Goal: Answer question/provide support: Share knowledge or assist other users

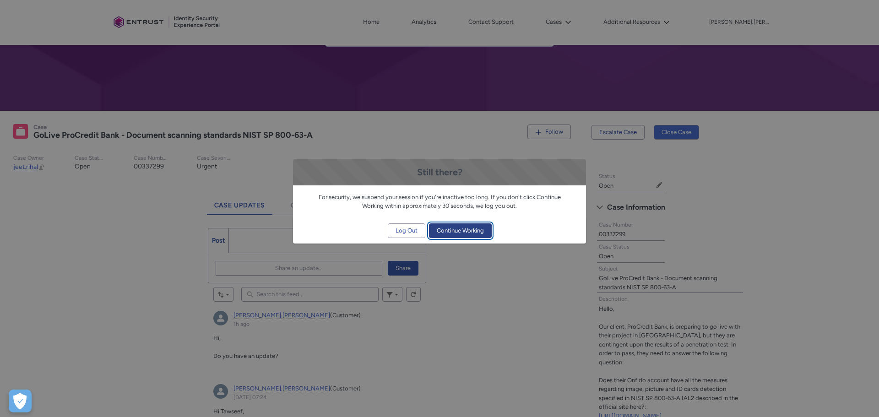
click at [468, 234] on span "Continue Working" at bounding box center [460, 231] width 47 height 14
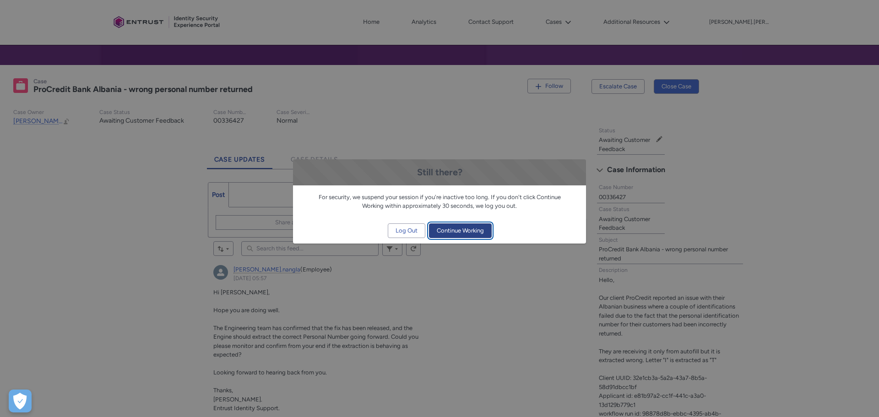
click at [476, 230] on span "Continue Working" at bounding box center [460, 231] width 47 height 14
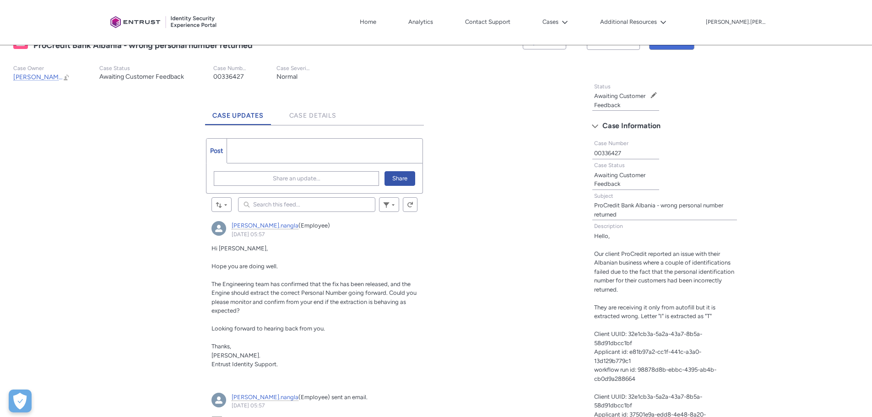
scroll to position [202, 0]
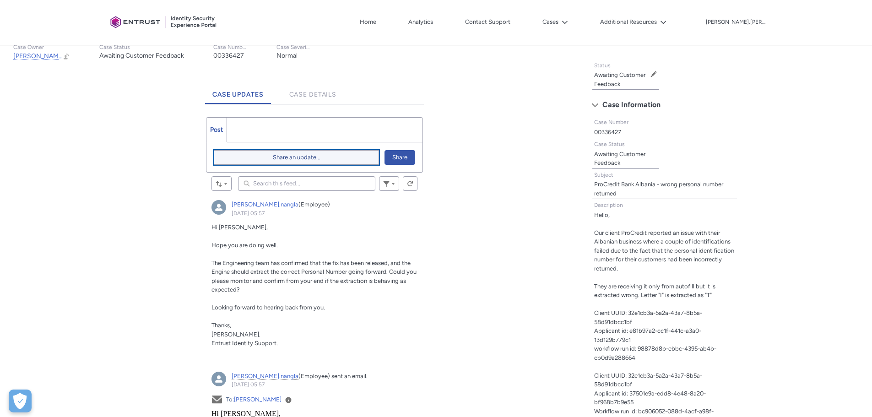
click at [322, 156] on button "Share an update..." at bounding box center [296, 157] width 165 height 15
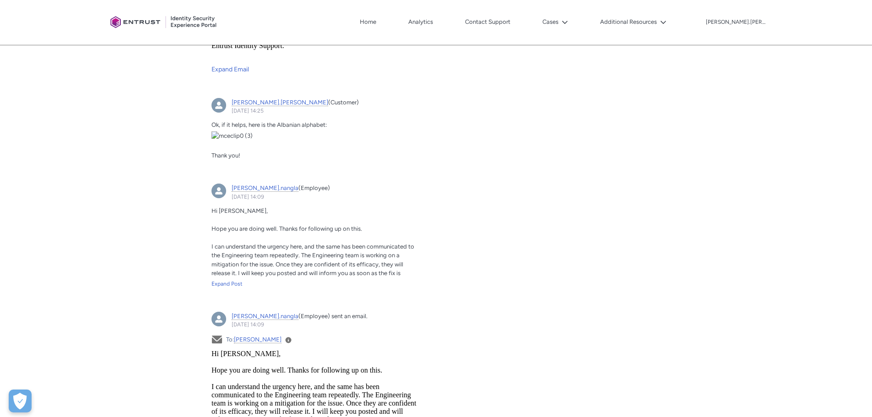
scroll to position [778, 0]
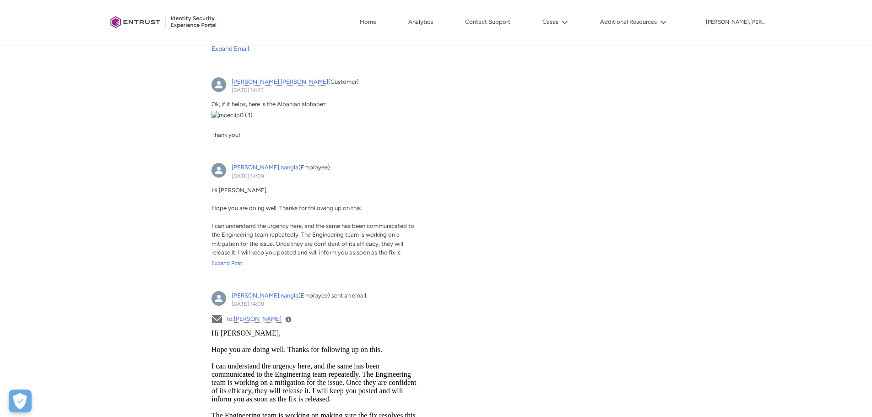
click at [303, 120] on img "alexandru.tudor, 14 August 2025 at 14:25" at bounding box center [315, 115] width 206 height 9
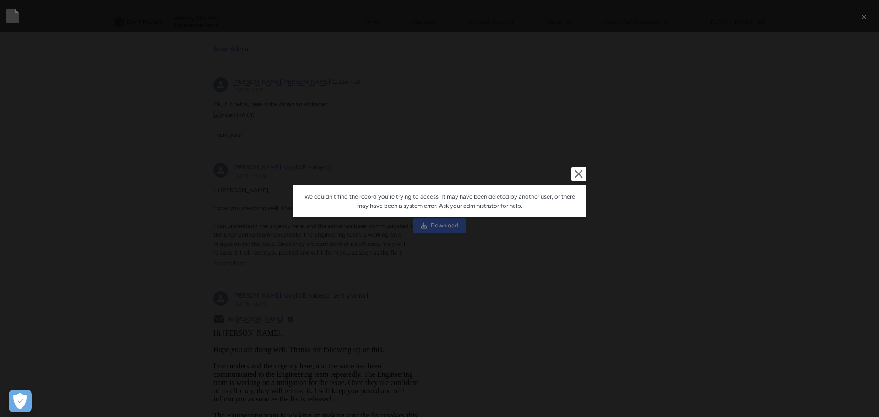
click at [553, 114] on div "Cancel and close We couldn't find the record you're trying to access. It may ha…" at bounding box center [439, 208] width 293 height 417
click at [580, 171] on lightning-primitive-icon "button" at bounding box center [578, 173] width 11 height 11
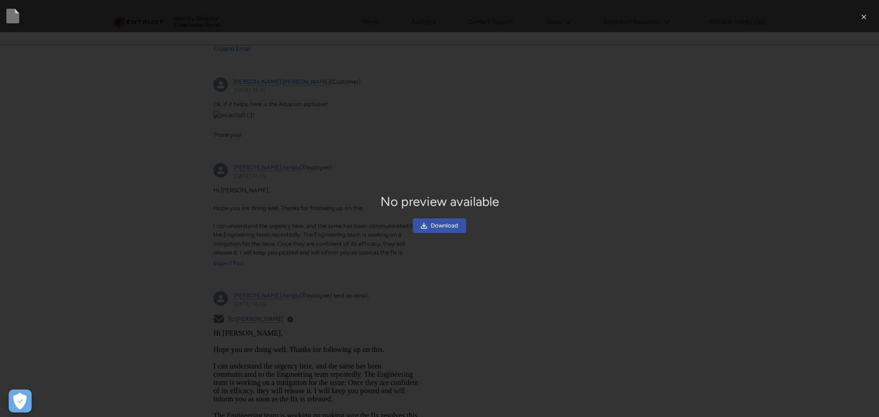
click at [547, 220] on div "No preview available Download" at bounding box center [439, 209] width 879 height 49
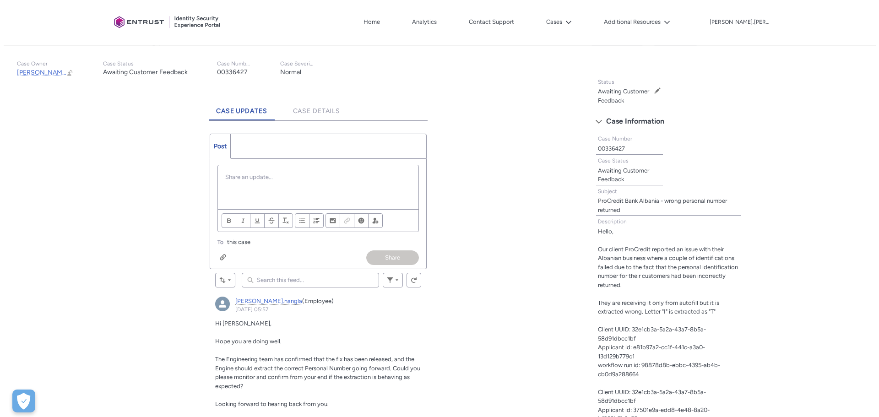
scroll to position [190, 0]
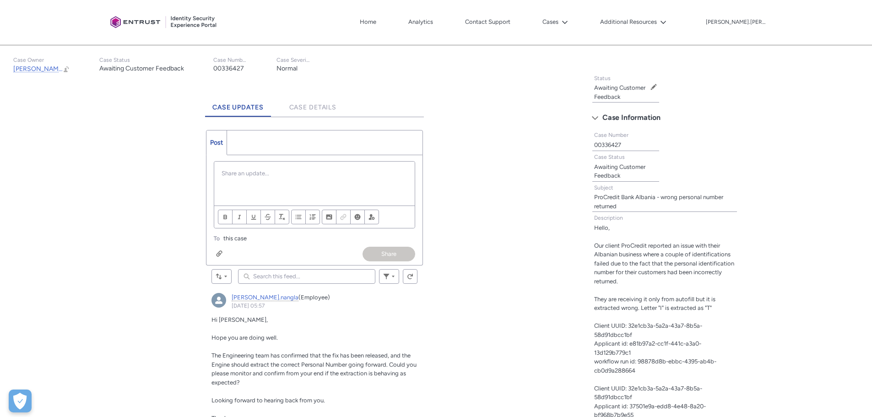
click at [270, 182] on div "Chatter Publisher" at bounding box center [314, 184] width 201 height 44
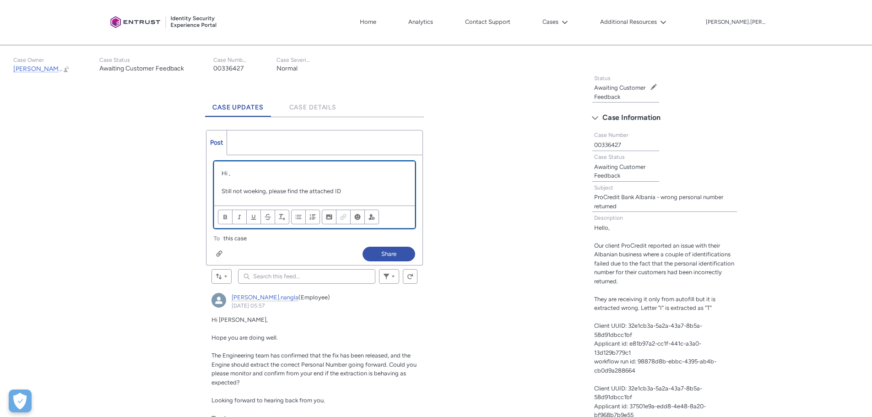
click at [358, 193] on p "Still not woeking, please find the attached ID" at bounding box center [315, 191] width 186 height 9
click at [221, 252] on div "Chatter Publisher" at bounding box center [219, 253] width 6 height 7
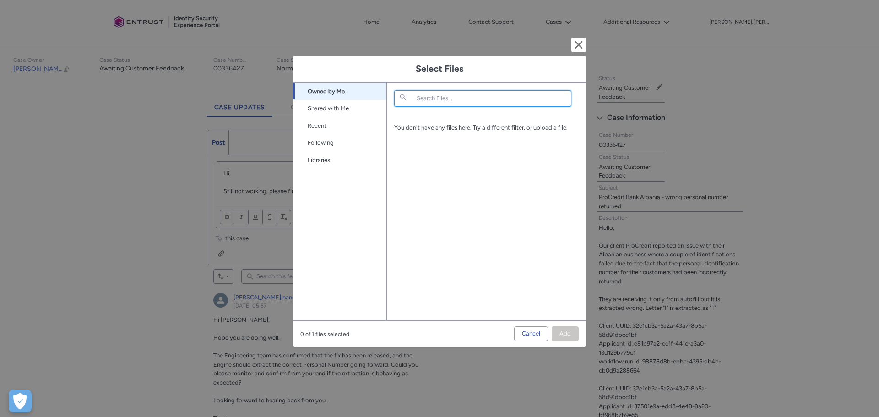
click at [446, 98] on input "Search Files..." at bounding box center [482, 98] width 177 height 16
click at [341, 108] on link "Shared with Me" at bounding box center [339, 108] width 93 height 17
click at [326, 89] on link "Owned by Me" at bounding box center [339, 91] width 93 height 17
click at [340, 87] on link "Owned by Me" at bounding box center [339, 91] width 93 height 17
click at [334, 108] on link "Shared with Me" at bounding box center [339, 108] width 93 height 17
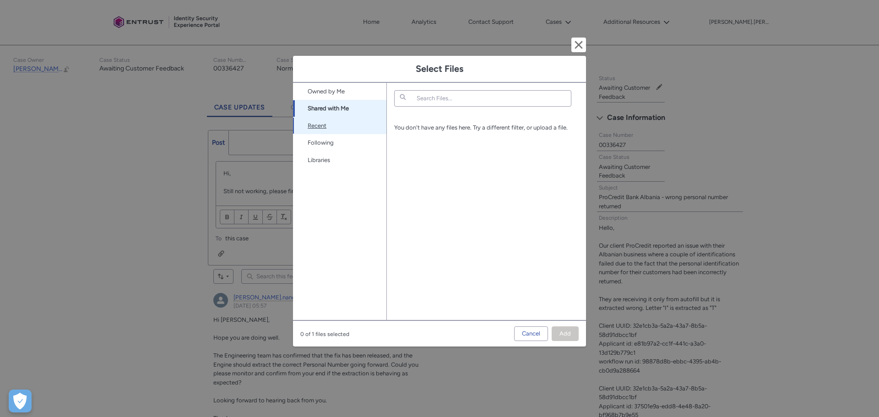
click at [326, 126] on link "Recent" at bounding box center [339, 125] width 93 height 17
click at [335, 144] on link "Following" at bounding box center [339, 142] width 93 height 17
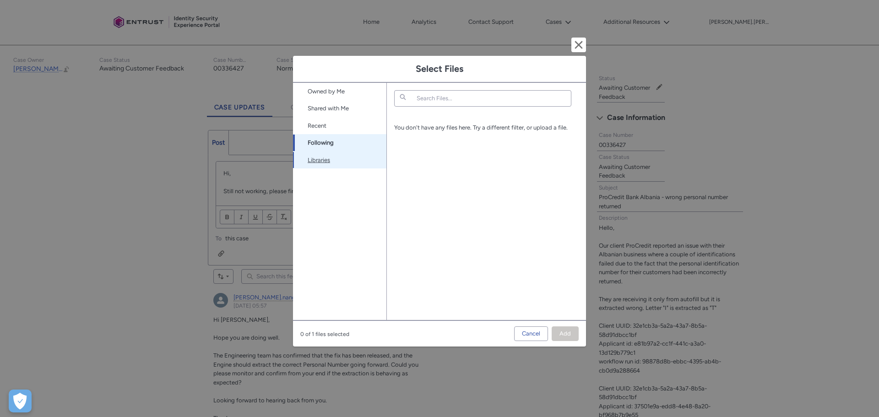
click at [326, 159] on link "Libraries" at bounding box center [339, 160] width 93 height 17
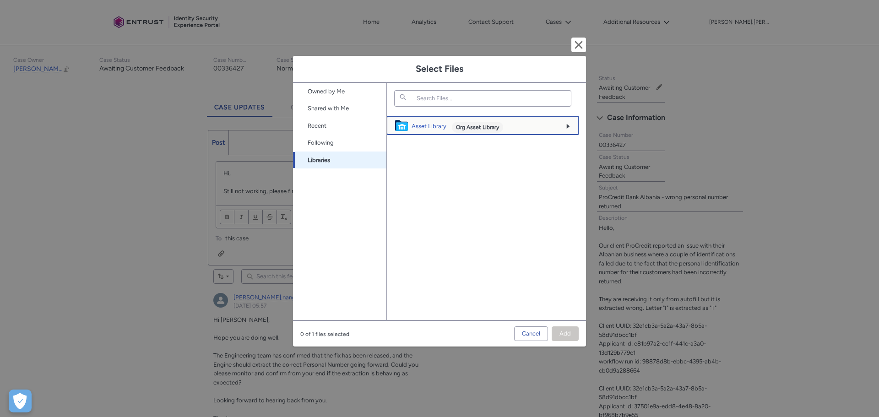
click at [569, 123] on icon at bounding box center [568, 126] width 6 height 6
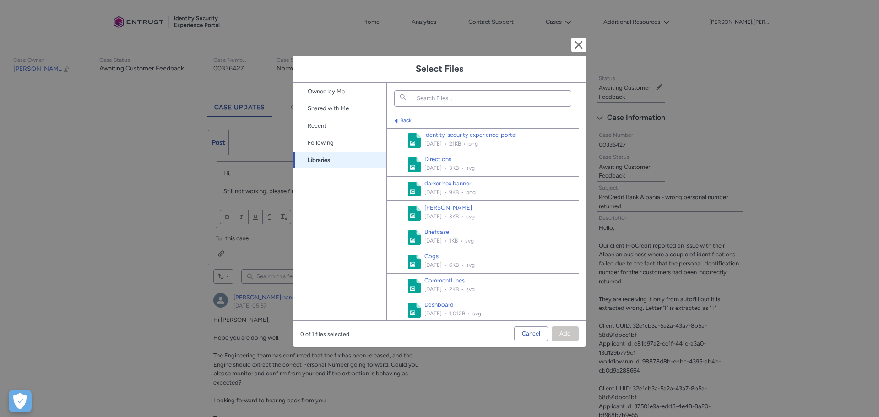
click at [411, 116] on div "Back" at bounding box center [483, 120] width 192 height 13
click at [405, 120] on link "Back" at bounding box center [401, 120] width 21 height 6
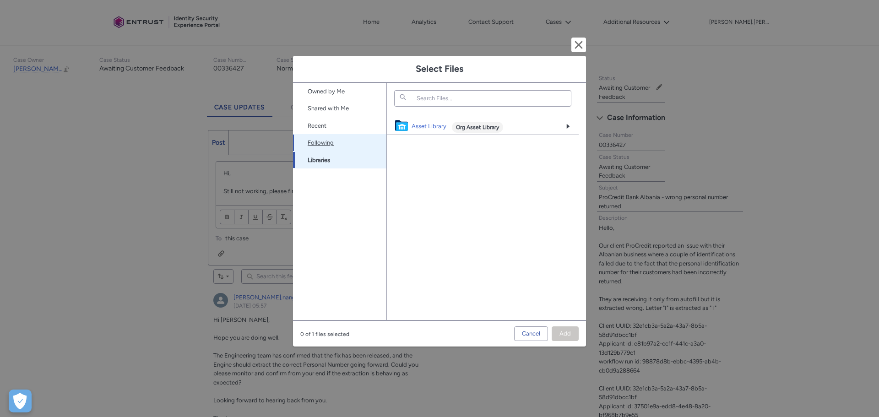
click at [320, 144] on link "Following" at bounding box center [339, 142] width 93 height 17
click at [329, 92] on link "Owned by Me" at bounding box center [339, 91] width 93 height 17
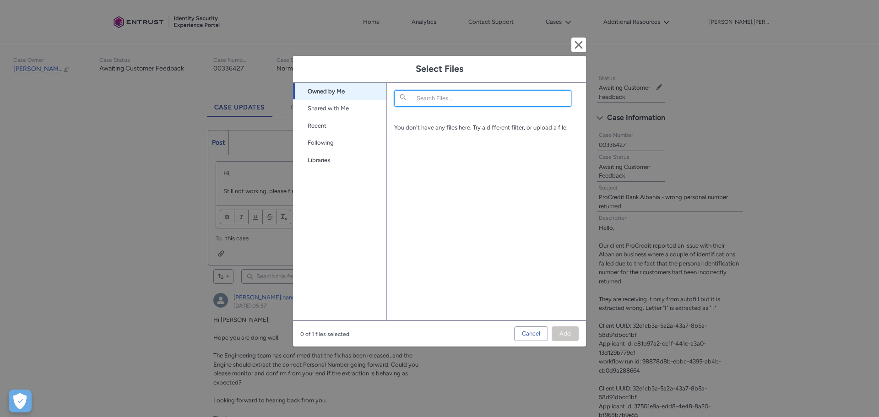
click at [456, 102] on input "Search Files..." at bounding box center [482, 98] width 177 height 16
click at [579, 46] on button "Cancel and close" at bounding box center [578, 45] width 15 height 15
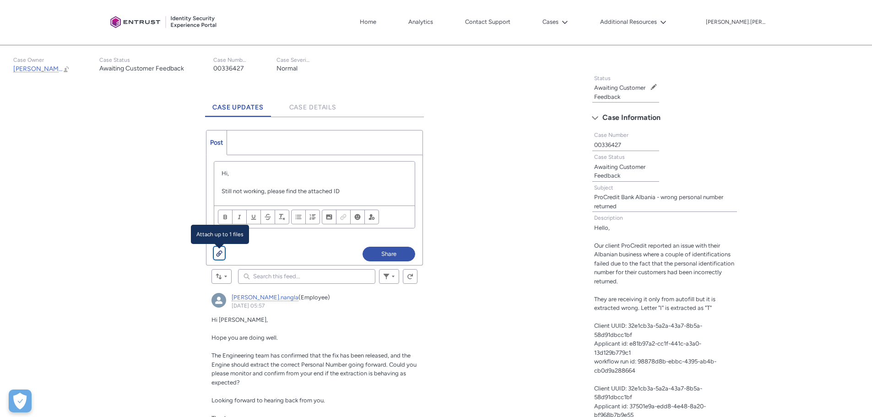
click at [220, 251] on div "Chatter Publisher" at bounding box center [219, 253] width 6 height 7
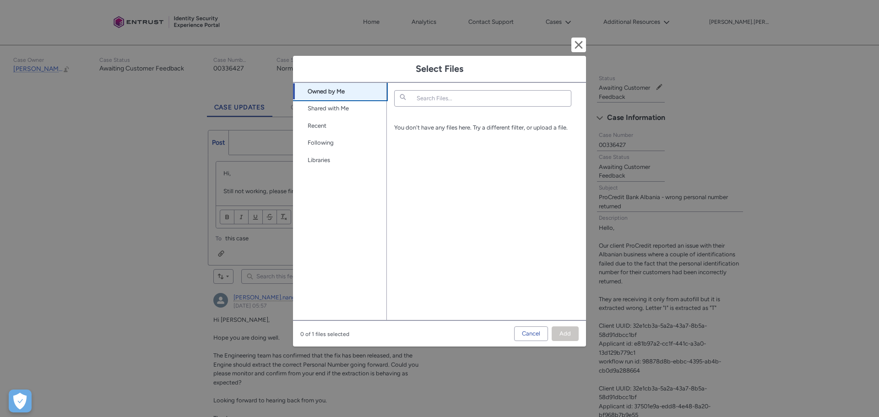
click at [318, 92] on link "Owned by Me" at bounding box center [339, 91] width 93 height 17
click at [331, 113] on link "Shared with Me" at bounding box center [339, 108] width 93 height 17
click at [322, 128] on link "Recent" at bounding box center [339, 125] width 93 height 17
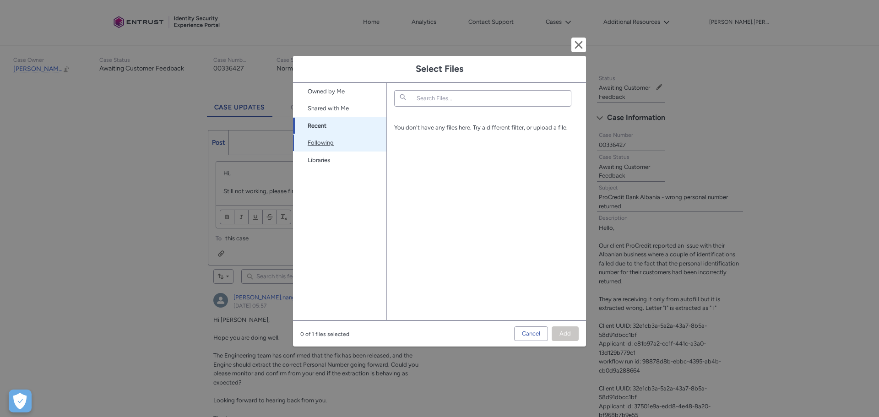
click at [322, 144] on link "Following" at bounding box center [339, 142] width 93 height 17
click at [321, 162] on link "Libraries" at bounding box center [339, 160] width 93 height 17
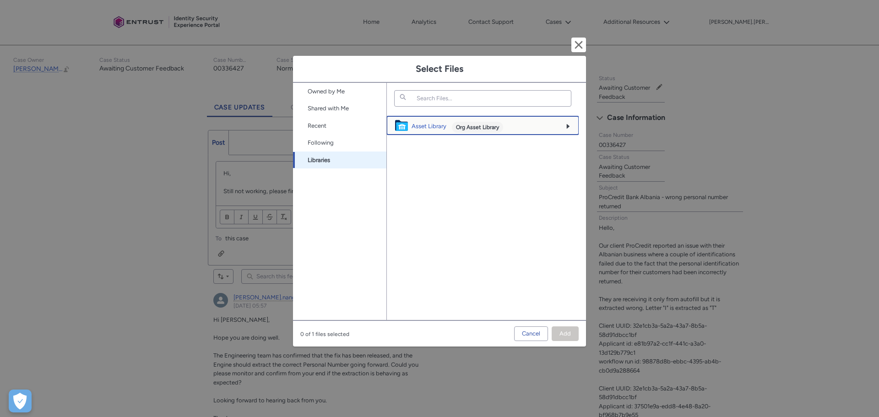
click at [568, 126] on icon at bounding box center [568, 126] width 3 height 5
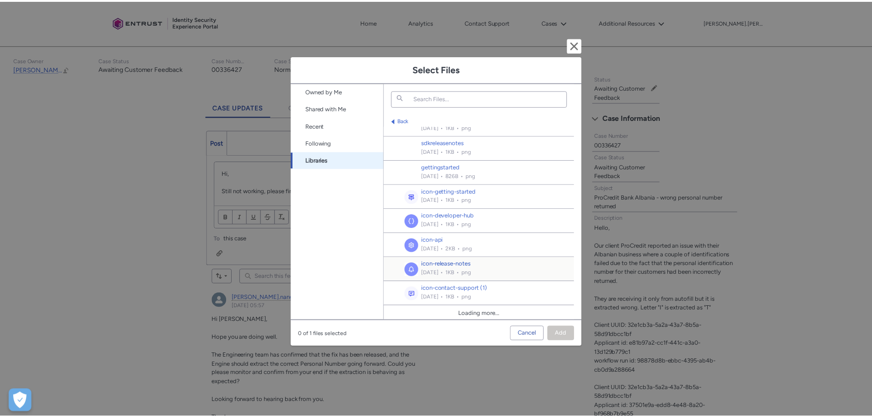
scroll to position [431, 0]
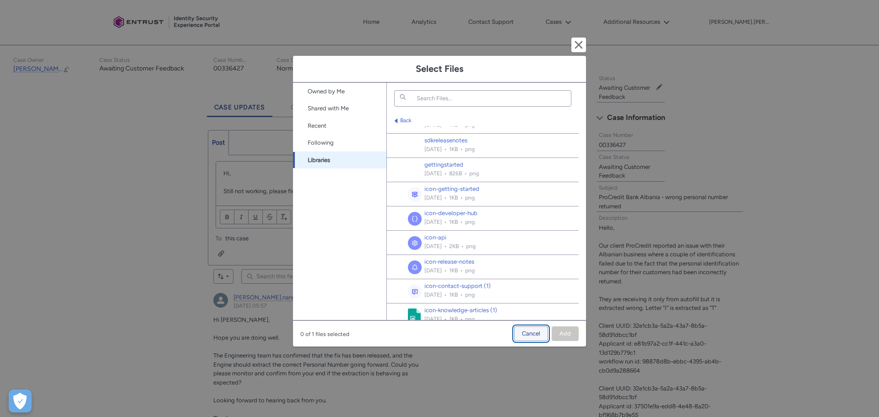
click at [535, 336] on span "Cancel" at bounding box center [531, 334] width 18 height 14
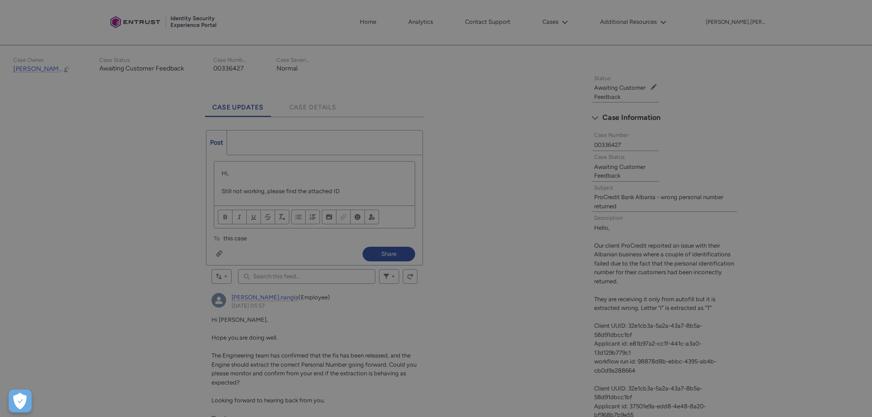
click at [535, 336] on span "Cancel" at bounding box center [528, 334] width 18 height 14
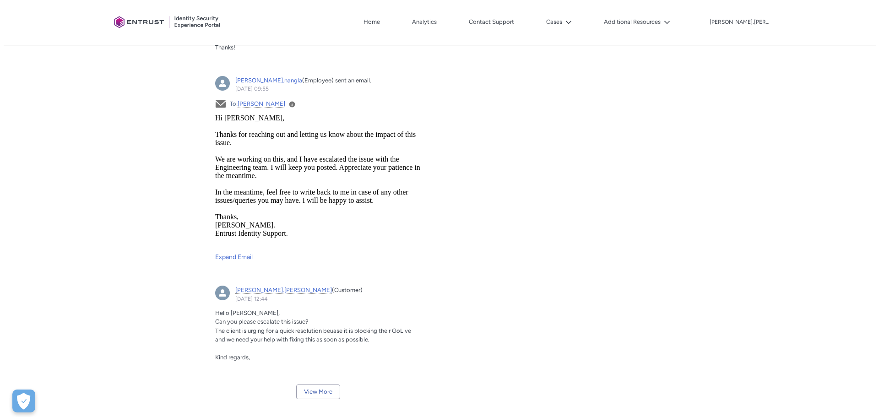
scroll to position [1426, 0]
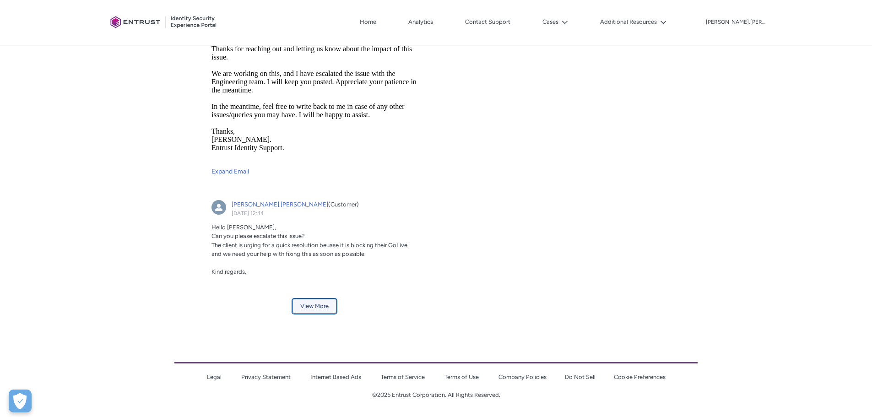
click at [325, 310] on button "View More" at bounding box center [315, 306] width 44 height 15
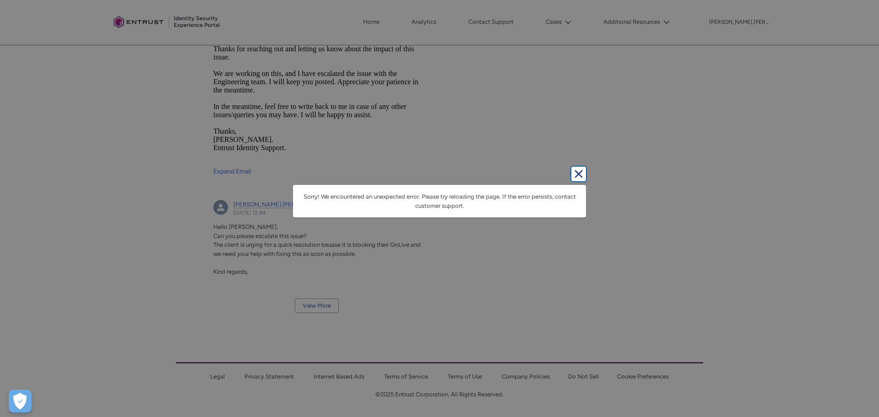
click at [581, 172] on lightning-primitive-icon "button" at bounding box center [578, 173] width 11 height 11
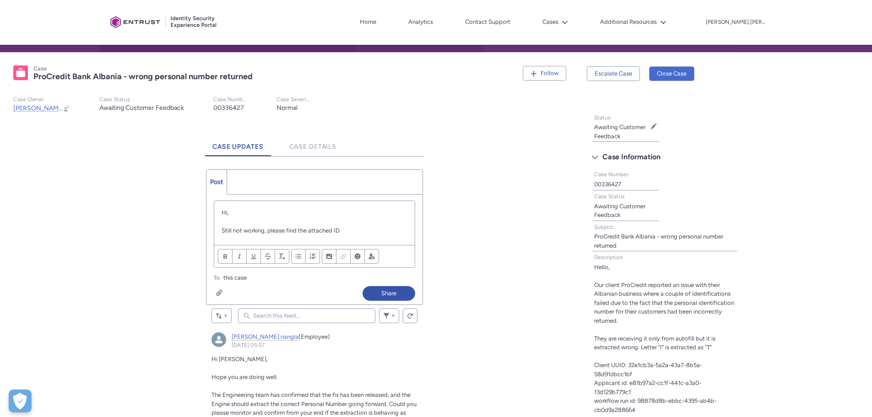
scroll to position [137, 0]
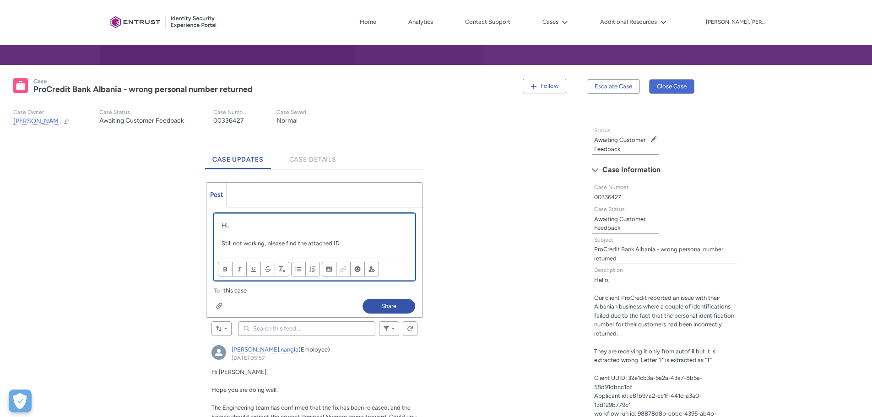
drag, startPoint x: 347, startPoint y: 241, endPoint x: 268, endPoint y: 242, distance: 78.3
click at [268, 242] on p "Still not working, please find the attached ID" at bounding box center [315, 243] width 186 height 9
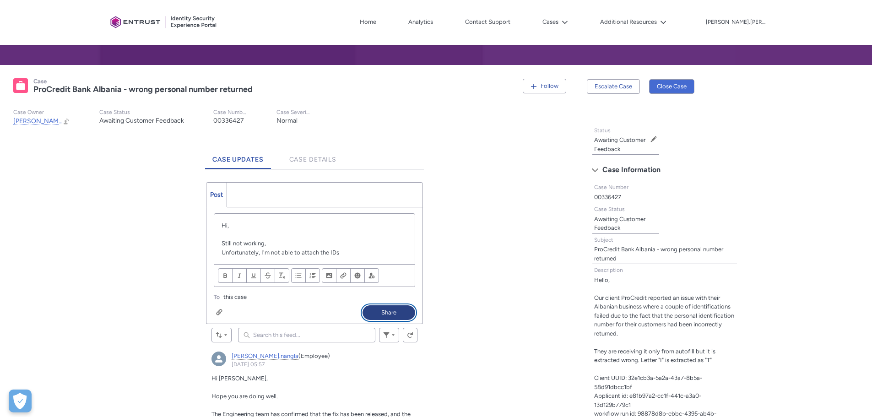
click at [384, 313] on button "Share" at bounding box center [389, 312] width 53 height 15
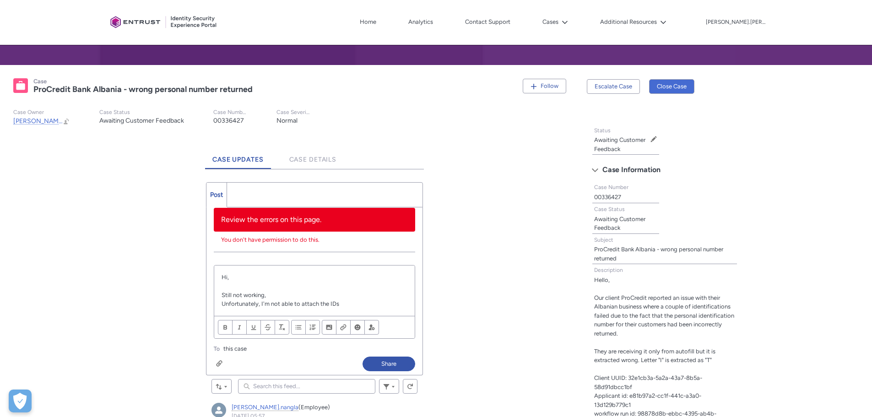
click at [239, 217] on span "Review the errors on this page." at bounding box center [271, 219] width 100 height 9
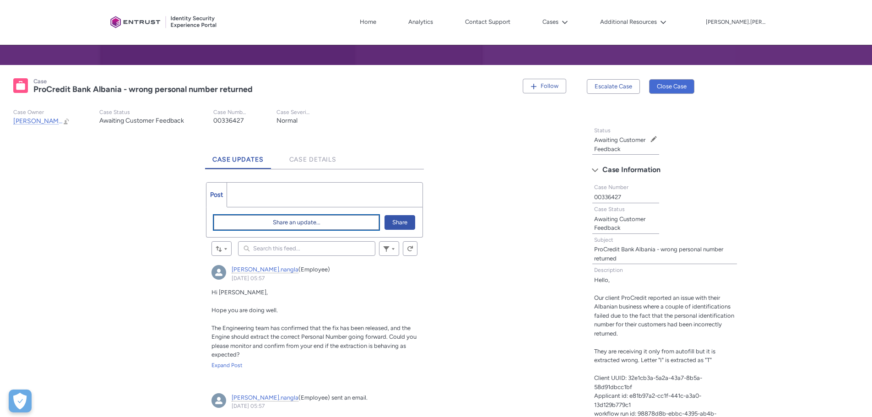
click at [291, 227] on span "Share an update..." at bounding box center [297, 223] width 48 height 14
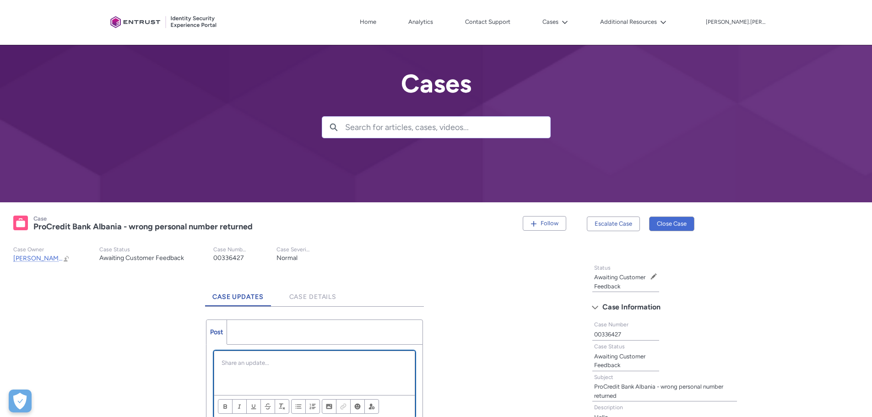
scroll to position [137, 0]
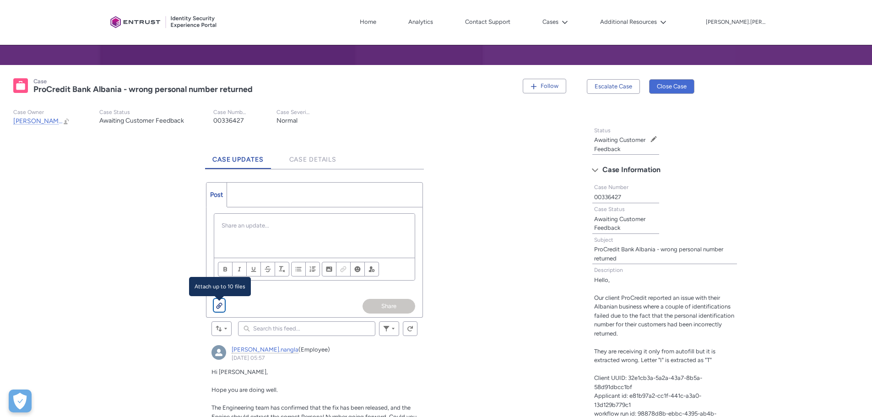
click at [215, 301] on button "Attach up to 10 files" at bounding box center [219, 305] width 11 height 13
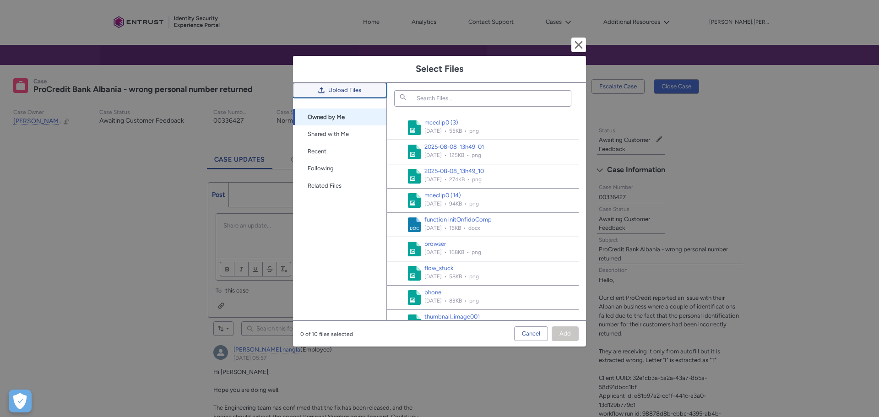
click at [339, 94] on span "Upload Files" at bounding box center [344, 90] width 33 height 14
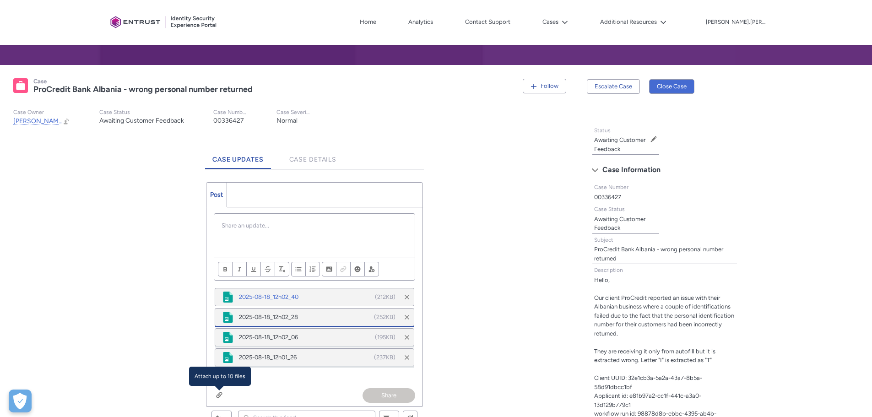
click at [240, 223] on p "Chatter Publisher" at bounding box center [315, 225] width 186 height 9
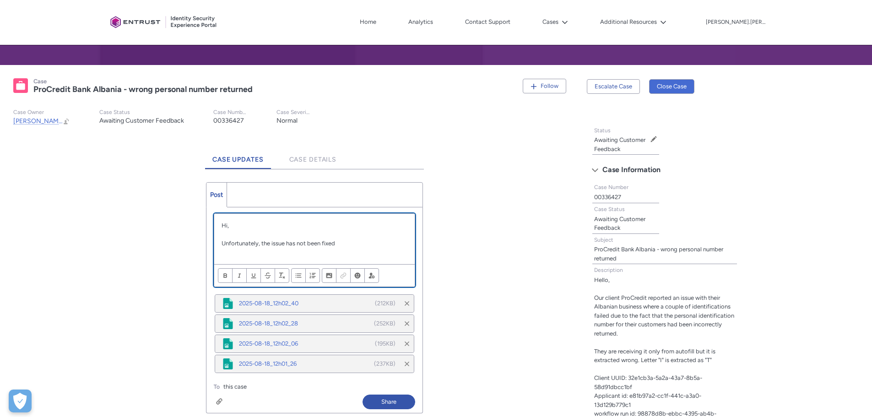
click at [257, 249] on p "Chatter Publisher" at bounding box center [315, 252] width 186 height 9
drag, startPoint x: 341, startPoint y: 247, endPoint x: 353, endPoint y: 246, distance: 11.9
click at [341, 247] on p "Unfortunately, the issue has not been fixed" at bounding box center [315, 243] width 186 height 9
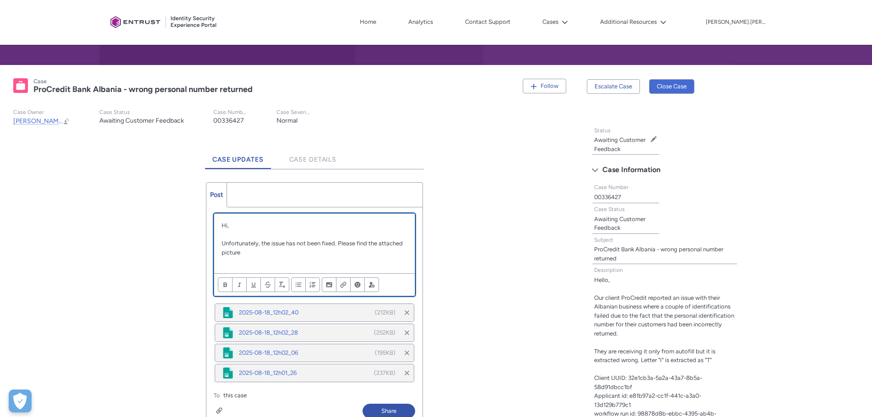
click at [275, 257] on p "Chatter Publisher" at bounding box center [315, 261] width 186 height 9
click at [241, 250] on p "Unfortunately, the issue has not been fixed. Please find the attached picture" at bounding box center [315, 248] width 186 height 18
click at [258, 263] on p "Chatter Publisher" at bounding box center [315, 261] width 186 height 9
click at [228, 260] on p "In stade of q it has extracted a 0" at bounding box center [315, 261] width 186 height 9
click at [253, 261] on p "Instade of q it has extracted a 0" at bounding box center [315, 261] width 186 height 9
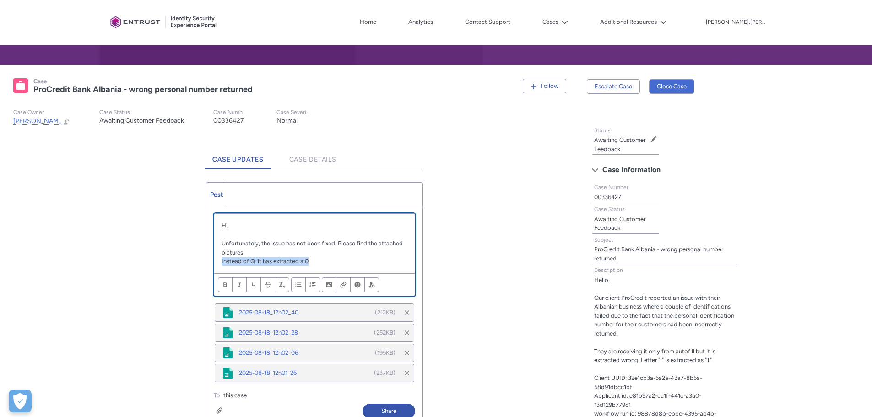
drag, startPoint x: 318, startPoint y: 266, endPoint x: 221, endPoint y: 261, distance: 97.6
click at [221, 261] on div "Hi, Unfortunately, the issue has not been fixed. Please find the attached pictu…" at bounding box center [314, 244] width 201 height 60
copy p "Instead of Q it has extracted a 0"
click at [327, 262] on p "Instead of Q it has extracted a 0" at bounding box center [315, 261] width 186 height 9
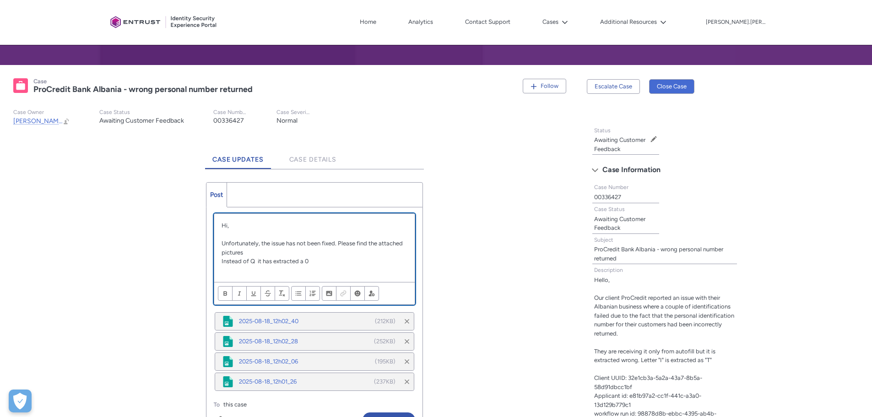
paste div "Chatter Publisher"
click at [252, 270] on p "Instead of Q it has extracted a 0" at bounding box center [315, 270] width 186 height 9
click at [255, 270] on p "Instead of Q it has extracted a 0" at bounding box center [315, 270] width 186 height 9
drag, startPoint x: 314, startPoint y: 269, endPoint x: 218, endPoint y: 272, distance: 95.7
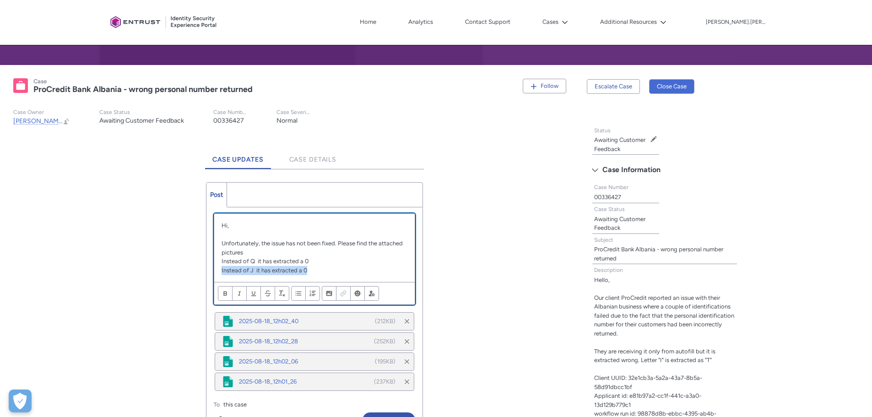
click at [218, 272] on div "Hi, Unfortunately, the issue has not been fixed. Please find the attached pictu…" at bounding box center [314, 248] width 201 height 68
copy p "Instead of J it has extracted a 0"
click at [318, 269] on p "Instead of J it has extracted a 0" at bounding box center [315, 270] width 186 height 9
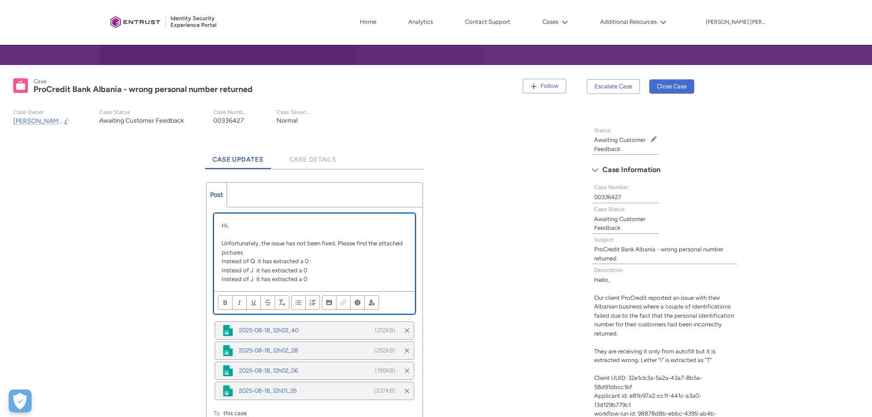
drag, startPoint x: 252, startPoint y: 277, endPoint x: 258, endPoint y: 277, distance: 6.0
click at [252, 277] on p "Instead of J it has extracted a 0" at bounding box center [315, 279] width 186 height 9
click at [307, 279] on p "Instead of I it has extracted a 0" at bounding box center [315, 279] width 186 height 9
click at [315, 281] on p "Instead of I it has extracted a T" at bounding box center [315, 279] width 186 height 9
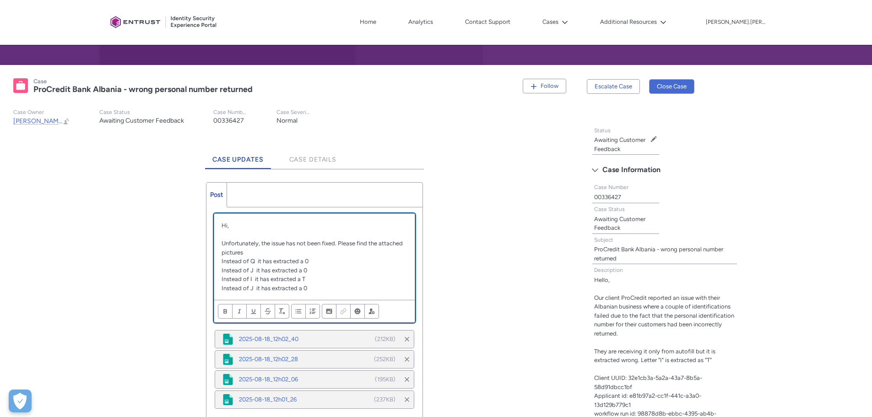
click at [254, 287] on p "Instead of J it has extracted a 0" at bounding box center [315, 288] width 186 height 9
click at [309, 287] on p "Instead of I it has extracted a 0" at bounding box center [315, 288] width 186 height 9
click at [375, 256] on p "Unfortunately, the issue has not been fixed. Please find the attached pictures" at bounding box center [315, 248] width 186 height 18
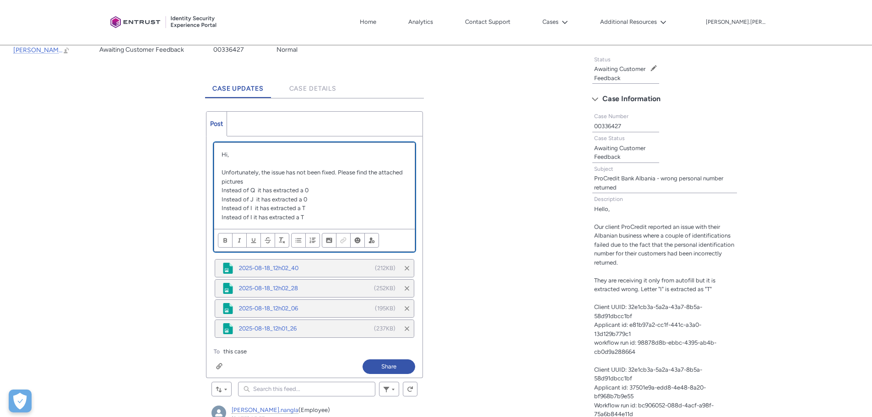
scroll to position [229, 0]
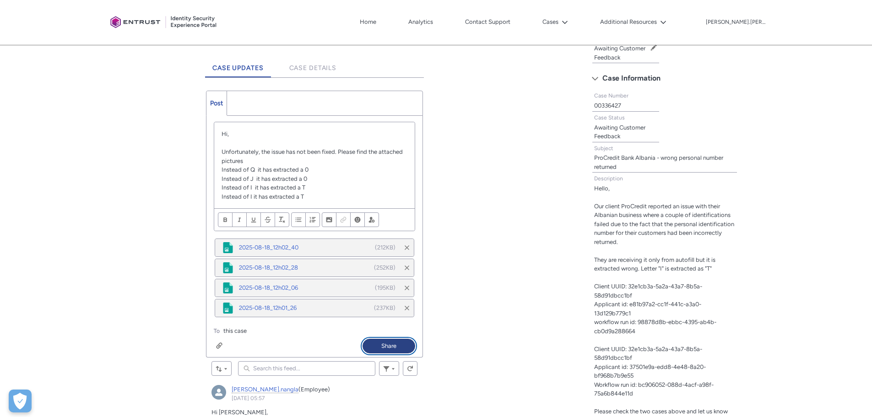
click at [392, 343] on button "Share" at bounding box center [389, 346] width 53 height 15
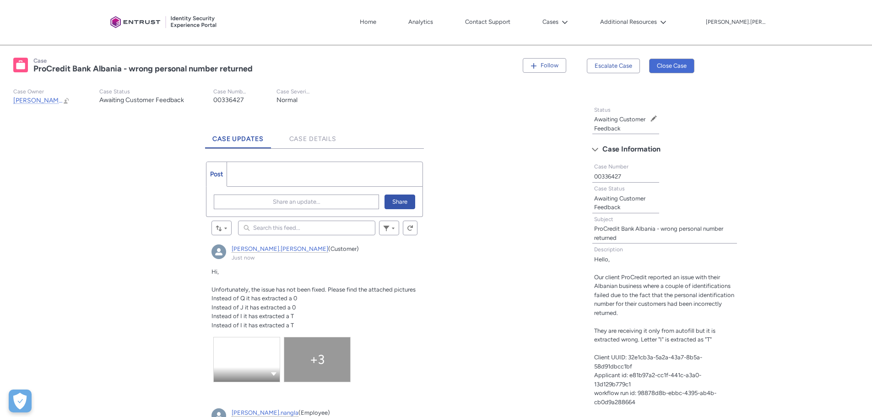
scroll to position [137, 0]
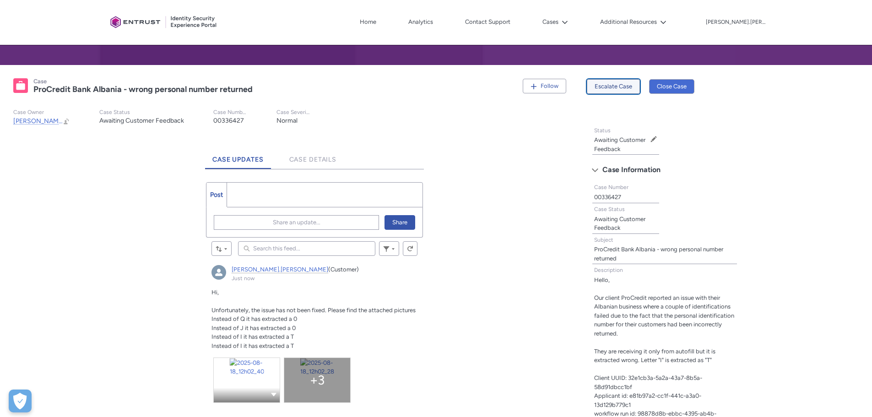
click at [615, 82] on button "Escalate Case" at bounding box center [613, 86] width 53 height 15
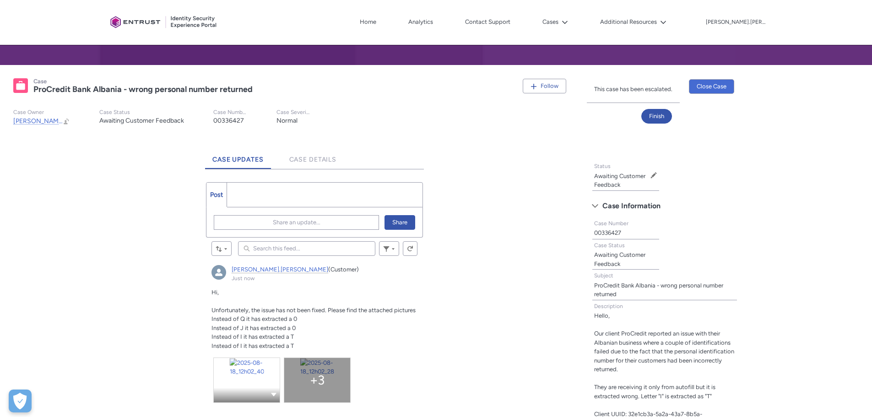
click at [610, 88] on p "This case has been escalated." at bounding box center [633, 89] width 78 height 9
click at [663, 115] on button "Finish" at bounding box center [656, 116] width 31 height 15
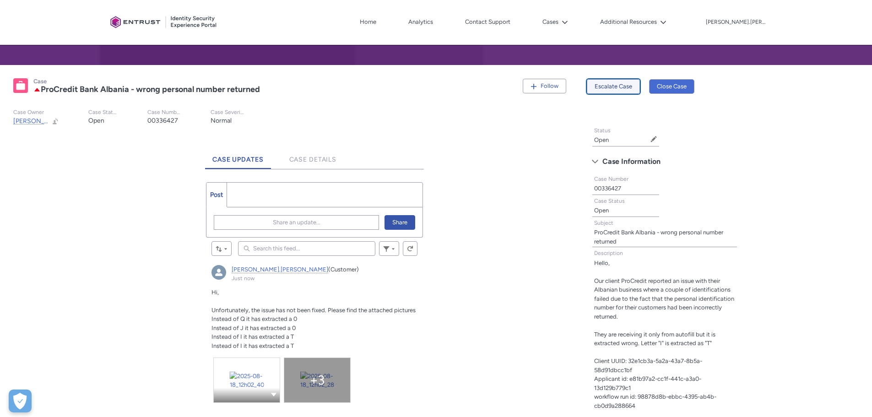
click at [603, 85] on button "Escalate Case" at bounding box center [613, 86] width 53 height 15
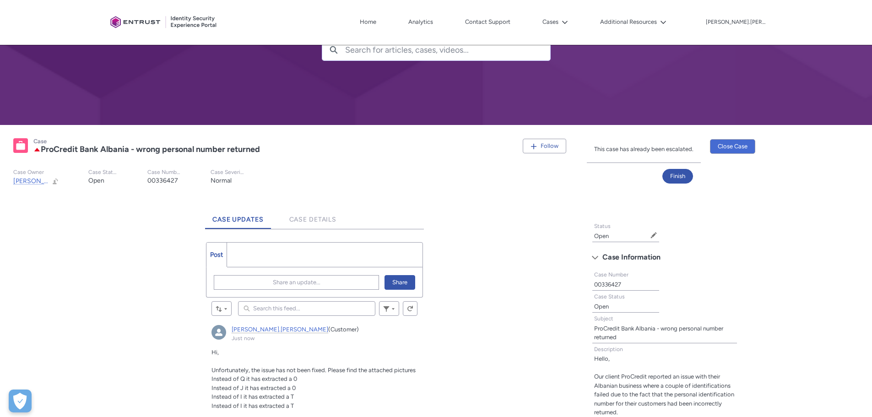
scroll to position [0, 0]
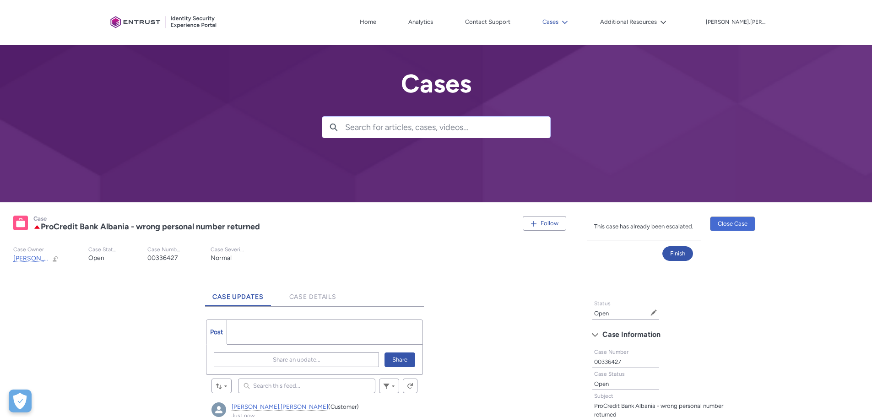
click at [570, 18] on button "Cases" at bounding box center [555, 22] width 30 height 14
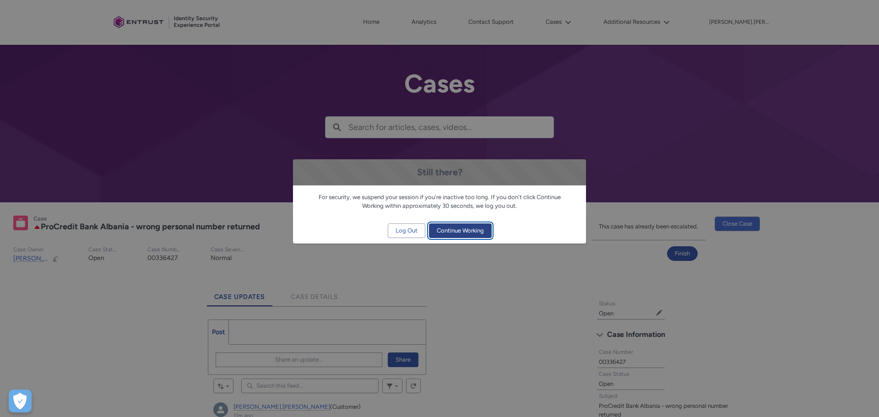
click at [466, 230] on span "Continue Working" at bounding box center [460, 231] width 47 height 14
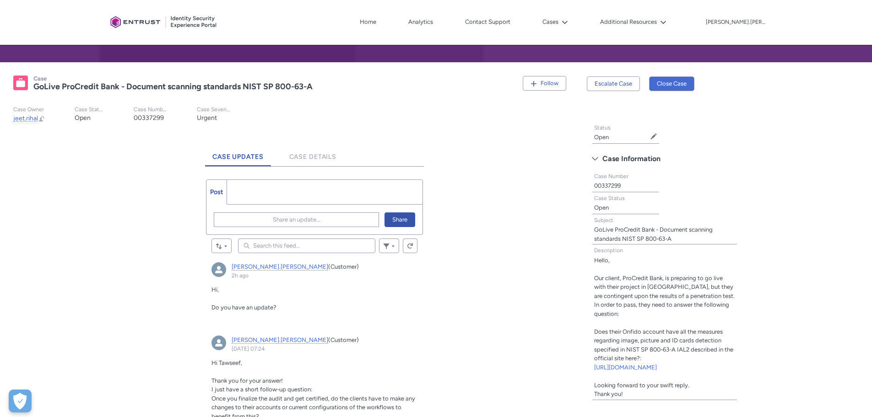
scroll to position [137, 0]
